Goal: Find specific page/section: Find specific page/section

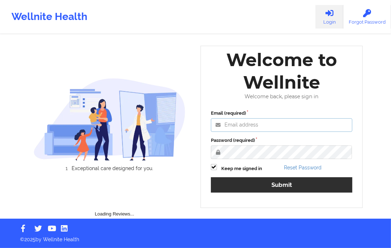
type input "[EMAIL_ADDRESS][DOMAIN_NAME]"
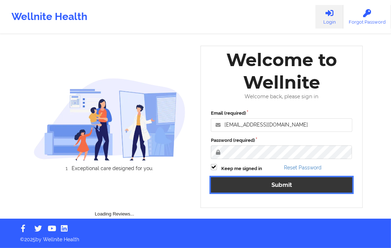
click at [267, 182] on button "Submit" at bounding box center [281, 184] width 141 height 15
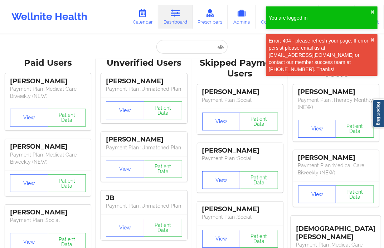
click at [369, 39] on div "Error: 404 - please refresh your page. If error persist please email us at [EMA…" at bounding box center [320, 55] width 102 height 36
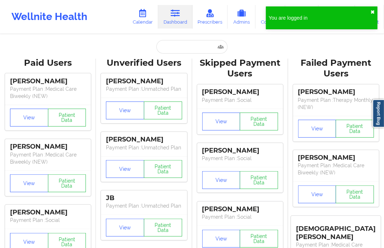
click at [373, 9] on button "✖︎" at bounding box center [372, 12] width 4 height 6
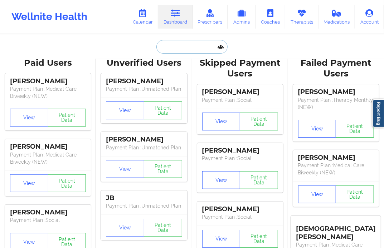
click at [166, 48] on input "text" at bounding box center [191, 47] width 71 height 14
paste input "[EMAIL_ADDRESS][DOMAIN_NAME]"
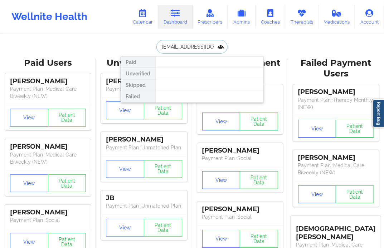
type input "[EMAIL_ADDRESS][DOMAIN_NAME]"
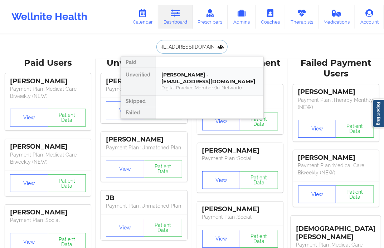
click at [166, 79] on div "[PERSON_NAME] - [EMAIL_ADDRESS][DOMAIN_NAME]" at bounding box center [210, 78] width 96 height 13
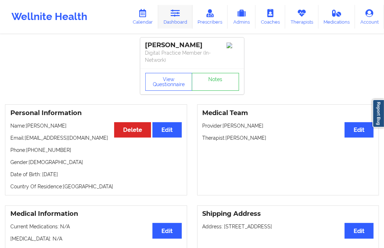
click at [183, 11] on link "Dashboard" at bounding box center [175, 17] width 34 height 24
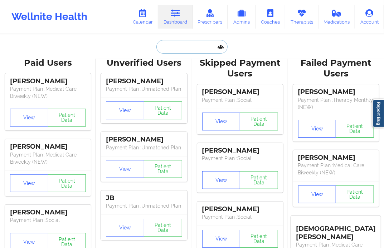
click at [182, 42] on input "text" at bounding box center [191, 47] width 71 height 14
paste input "[EMAIL_ADDRESS][DOMAIN_NAME]"
type input "[EMAIL_ADDRESS][DOMAIN_NAME]"
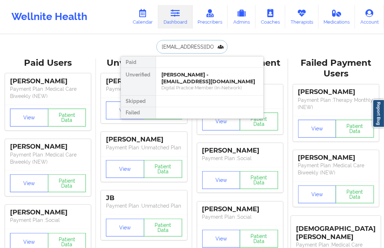
scroll to position [0, 14]
click at [176, 80] on div "[PERSON_NAME] - [EMAIL_ADDRESS][DOMAIN_NAME]" at bounding box center [210, 78] width 96 height 13
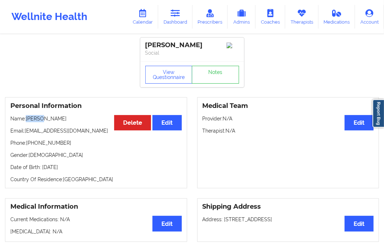
drag, startPoint x: 40, startPoint y: 121, endPoint x: 26, endPoint y: 120, distance: 14.7
click at [26, 120] on p "Name: [PERSON_NAME]" at bounding box center [95, 118] width 171 height 7
copy p "Elibet"
drag, startPoint x: 41, startPoint y: 121, endPoint x: 74, endPoint y: 123, distance: 33.0
click at [74, 122] on p "Name: [PERSON_NAME]" at bounding box center [95, 118] width 171 height 7
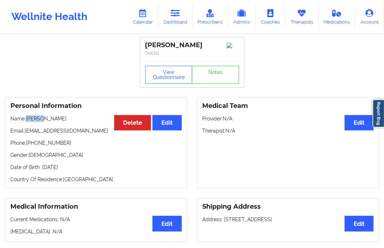
copy p "[PERSON_NAME]"
click at [176, 15] on icon at bounding box center [175, 13] width 9 height 8
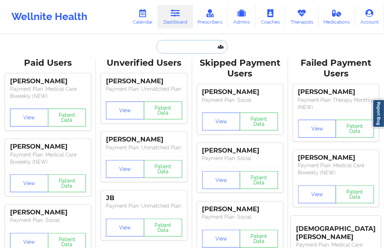
click at [163, 50] on input "text" at bounding box center [191, 47] width 71 height 14
paste input "[EMAIL_ADDRESS][DOMAIN_NAME]"
type input "[EMAIL_ADDRESS][DOMAIN_NAME]"
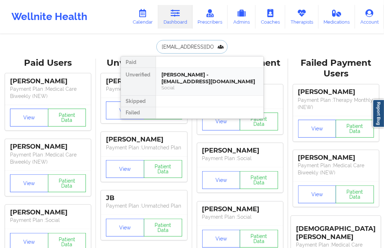
click at [165, 77] on div "[PERSON_NAME] - [EMAIL_ADDRESS][DOMAIN_NAME]" at bounding box center [210, 78] width 96 height 13
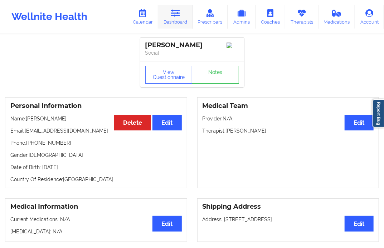
click at [183, 16] on link "Dashboard" at bounding box center [175, 17] width 34 height 24
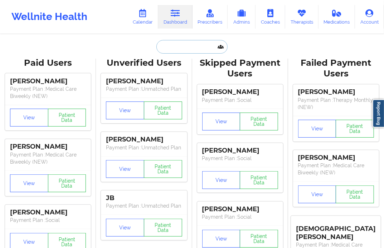
click at [176, 51] on input "text" at bounding box center [191, 47] width 71 height 14
paste input "[EMAIL_ADDRESS][DOMAIN_NAME]"
type input "[EMAIL_ADDRESS][DOMAIN_NAME]"
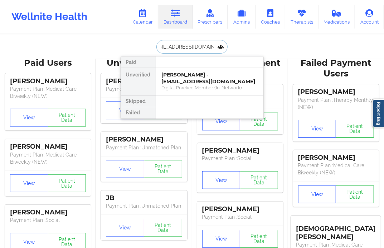
click at [172, 82] on div "[PERSON_NAME] - [EMAIL_ADDRESS][DOMAIN_NAME]" at bounding box center [210, 78] width 96 height 13
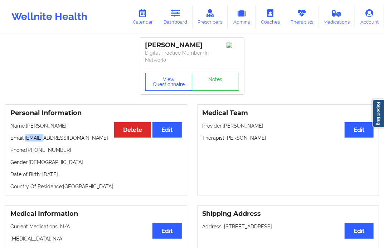
drag, startPoint x: 25, startPoint y: 137, endPoint x: 43, endPoint y: 137, distance: 17.9
click at [43, 137] on p "Email: [EMAIL_ADDRESS][DOMAIN_NAME]" at bounding box center [95, 138] width 171 height 7
copy p "[PERSON_NAME]"
click at [181, 22] on link "Dashboard" at bounding box center [175, 17] width 34 height 24
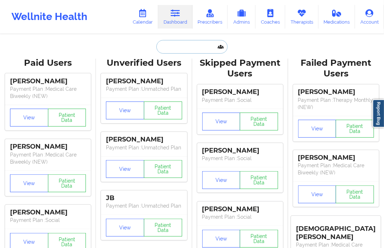
click at [177, 42] on input "text" at bounding box center [191, 47] width 71 height 14
paste input "[EMAIL_ADDRESS][DOMAIN_NAME]"
type input "[EMAIL_ADDRESS][DOMAIN_NAME]"
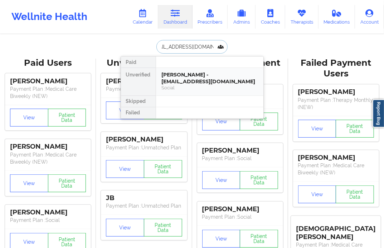
click at [181, 77] on div "[PERSON_NAME] - [EMAIL_ADDRESS][DOMAIN_NAME]" at bounding box center [210, 78] width 96 height 13
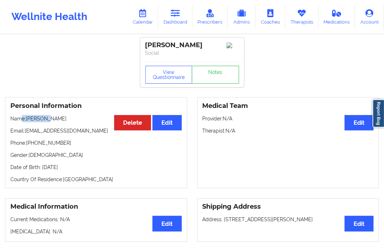
drag, startPoint x: 47, startPoint y: 120, endPoint x: 23, endPoint y: 120, distance: 24.0
click at [23, 120] on p "Name: [PERSON_NAME]" at bounding box center [95, 118] width 171 height 7
click at [29, 122] on p "Name: [PERSON_NAME]" at bounding box center [95, 118] width 171 height 7
drag, startPoint x: 24, startPoint y: 120, endPoint x: 44, endPoint y: 123, distance: 20.4
click at [44, 122] on p "Name: [PERSON_NAME]" at bounding box center [95, 118] width 171 height 7
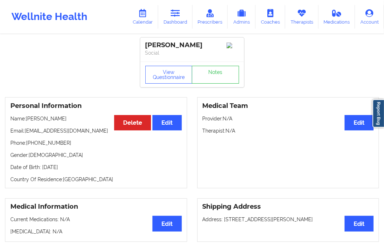
drag, startPoint x: 20, startPoint y: 126, endPoint x: 25, endPoint y: 122, distance: 6.3
click at [20, 126] on div "Personal Information Edit Delete Name: [PERSON_NAME] Email: [EMAIL_ADDRESS][DOM…" at bounding box center [96, 142] width 182 height 91
drag, startPoint x: 26, startPoint y: 120, endPoint x: 46, endPoint y: 122, distance: 19.4
click at [46, 122] on p "Name: [PERSON_NAME]" at bounding box center [95, 118] width 171 height 7
copy p "Destiney"
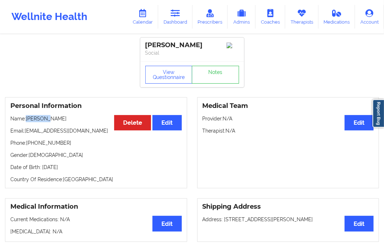
drag, startPoint x: 66, startPoint y: 122, endPoint x: 47, endPoint y: 119, distance: 19.5
click at [47, 119] on p "Name: [PERSON_NAME]" at bounding box center [95, 118] width 171 height 7
copy p "[PERSON_NAME]"
